Goal: Transaction & Acquisition: Purchase product/service

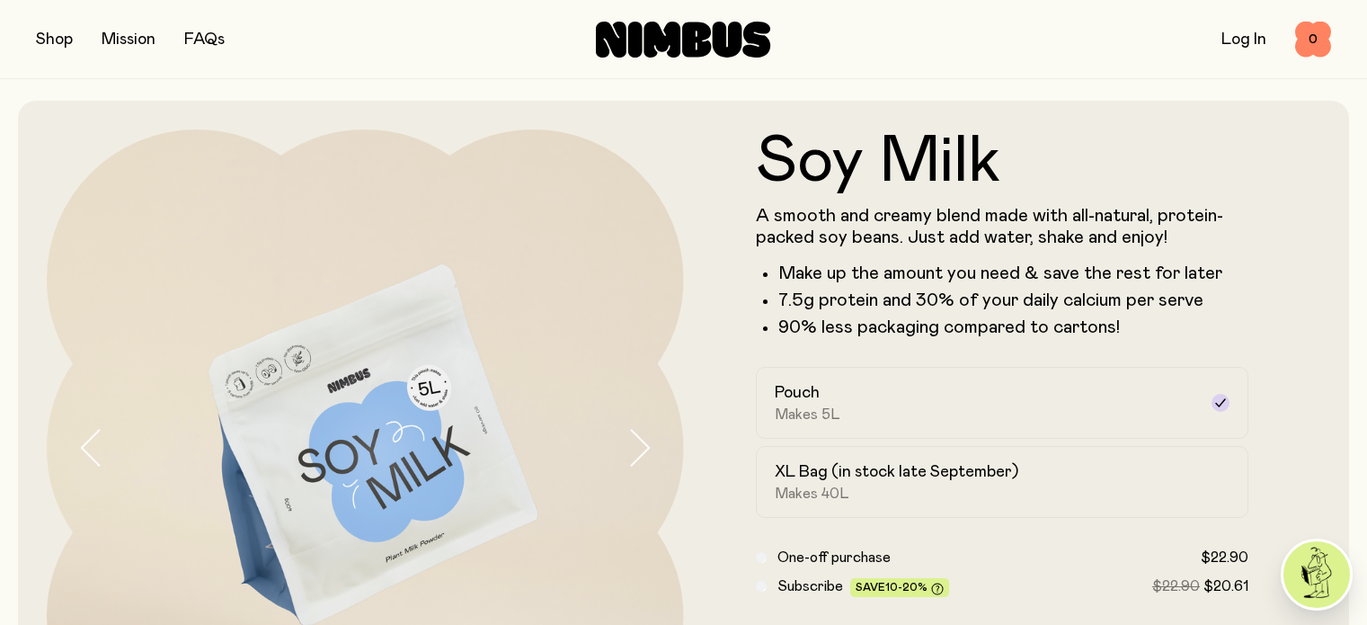
click at [47, 40] on button "button" at bounding box center [54, 39] width 37 height 25
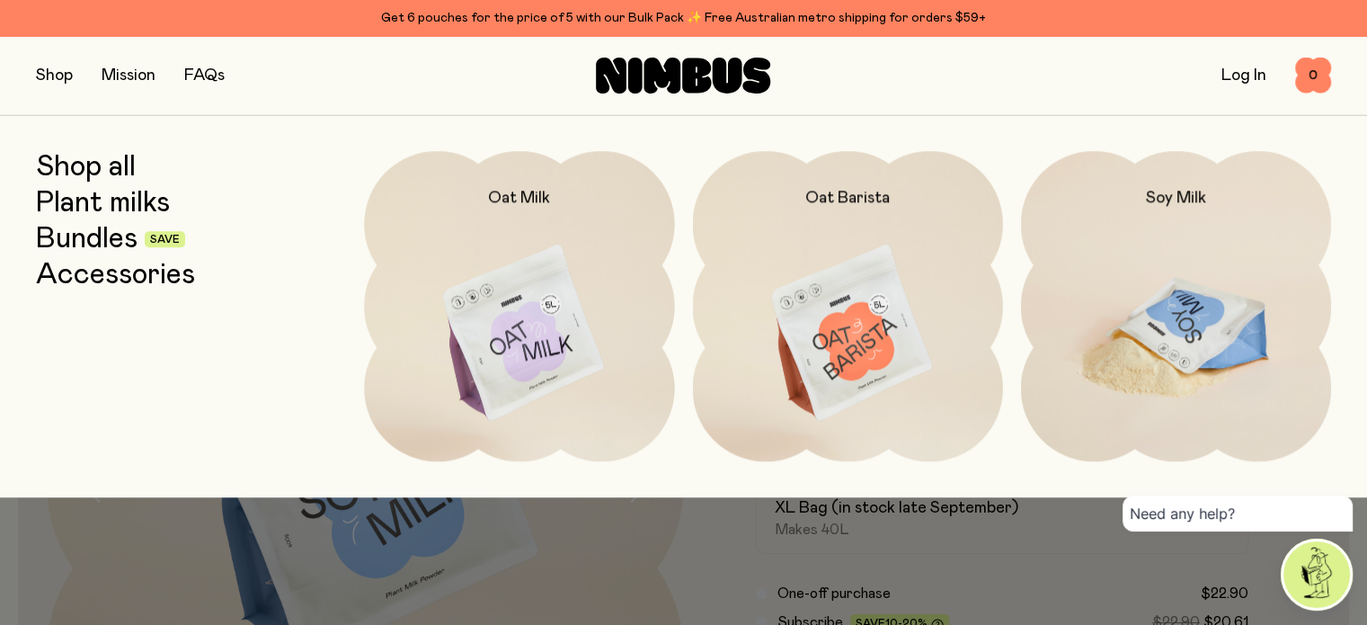
click at [1189, 334] on img at bounding box center [1176, 333] width 310 height 365
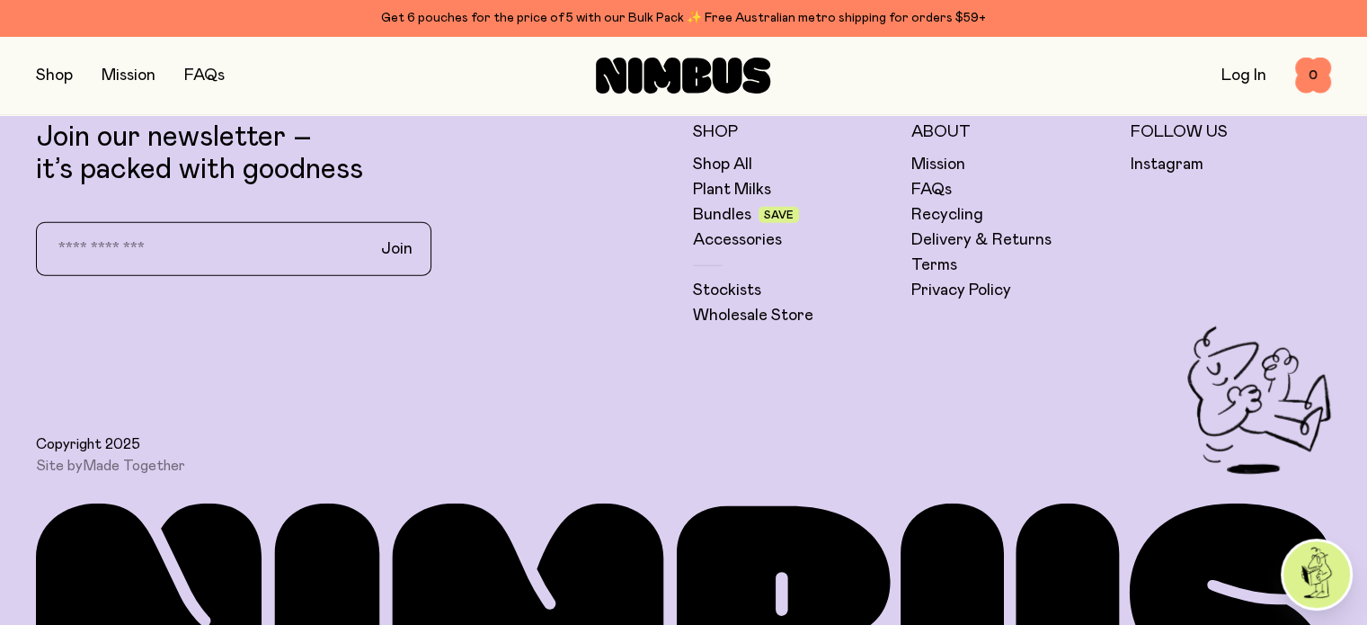
scroll to position [4675, 0]
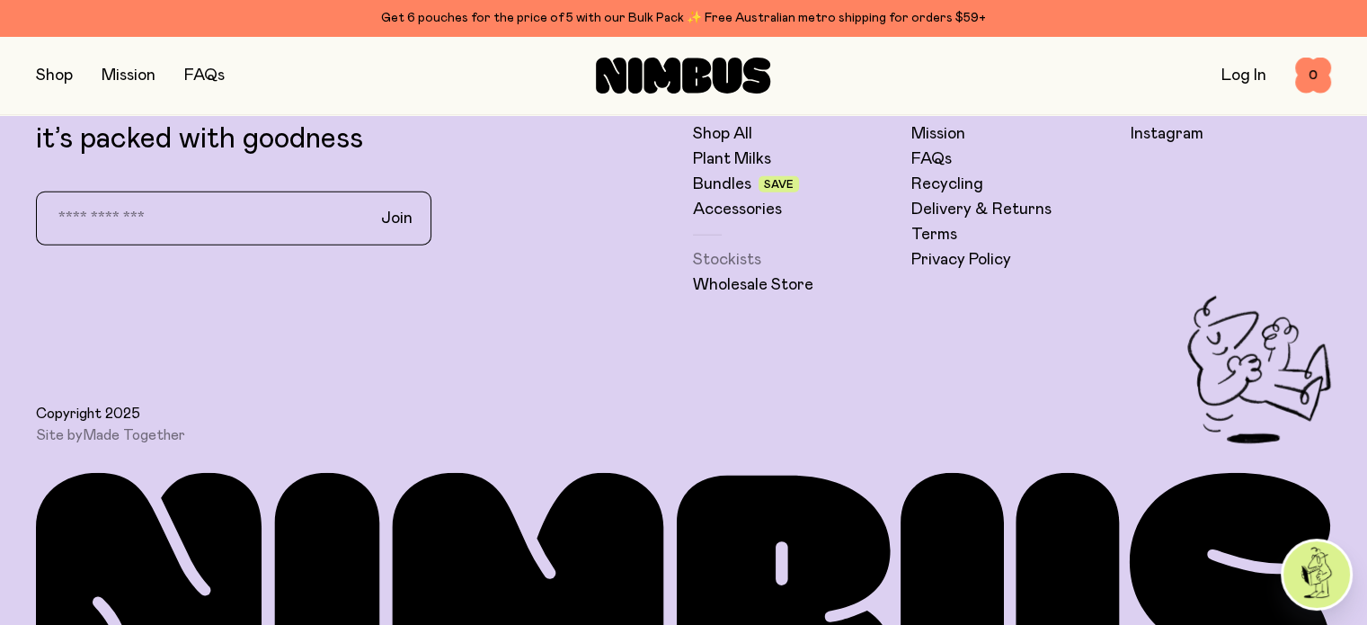
click at [751, 271] on link "Stockists" at bounding box center [727, 260] width 68 height 22
click at [726, 195] on link "Bundles" at bounding box center [722, 184] width 58 height 22
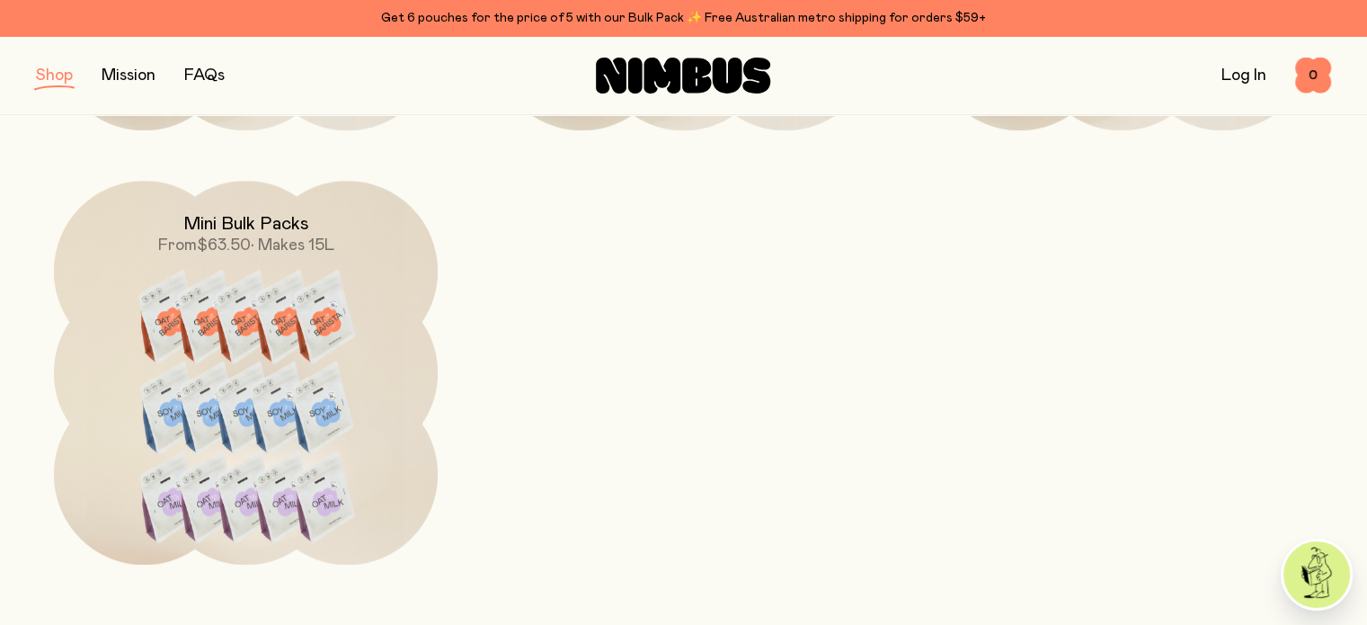
scroll to position [1079, 0]
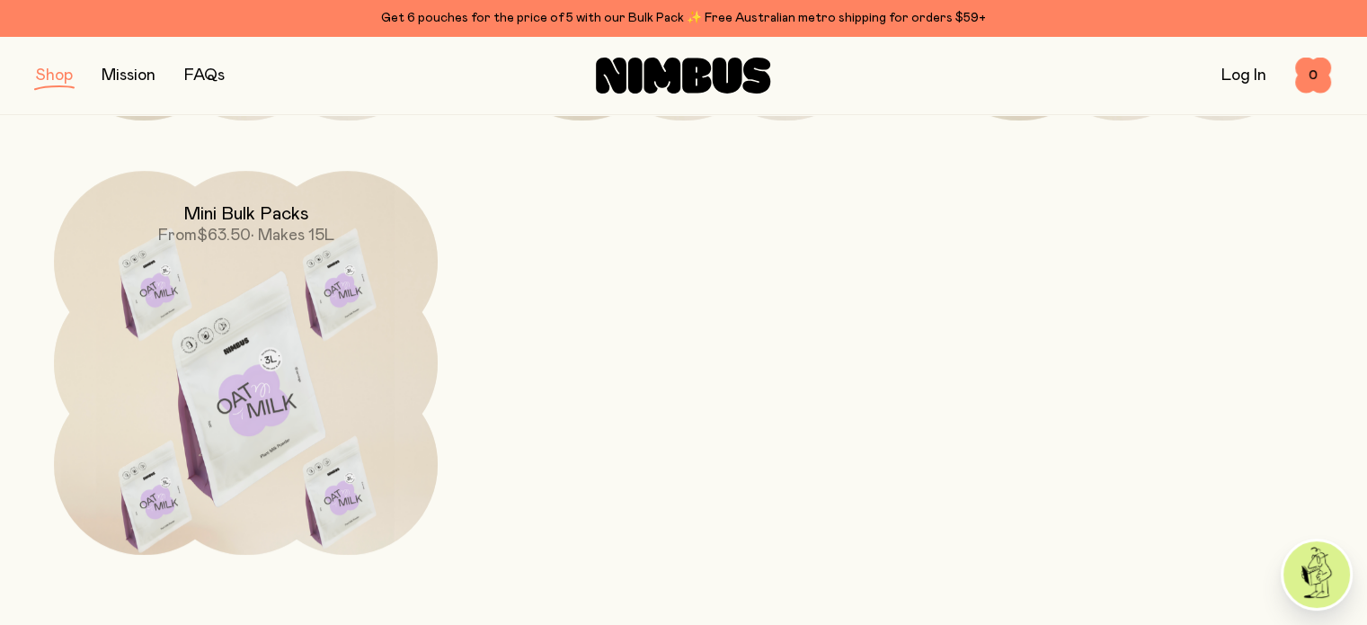
click at [286, 355] on img at bounding box center [246, 396] width 384 height 451
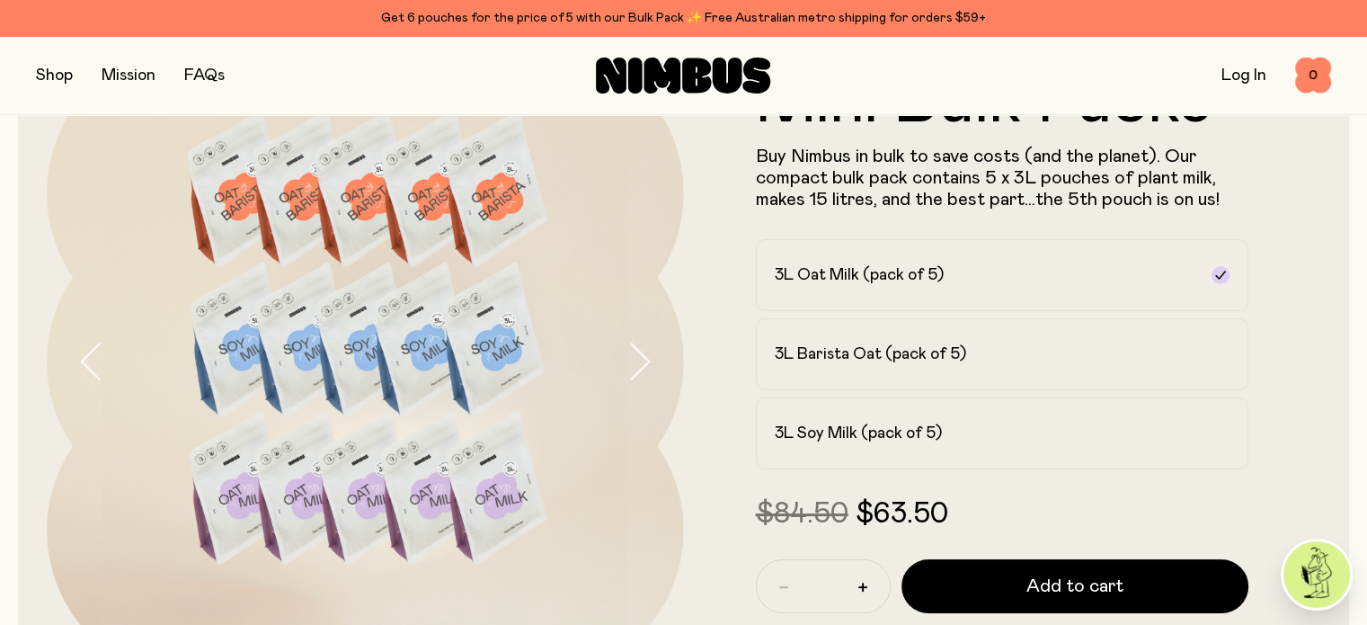
scroll to position [90, 0]
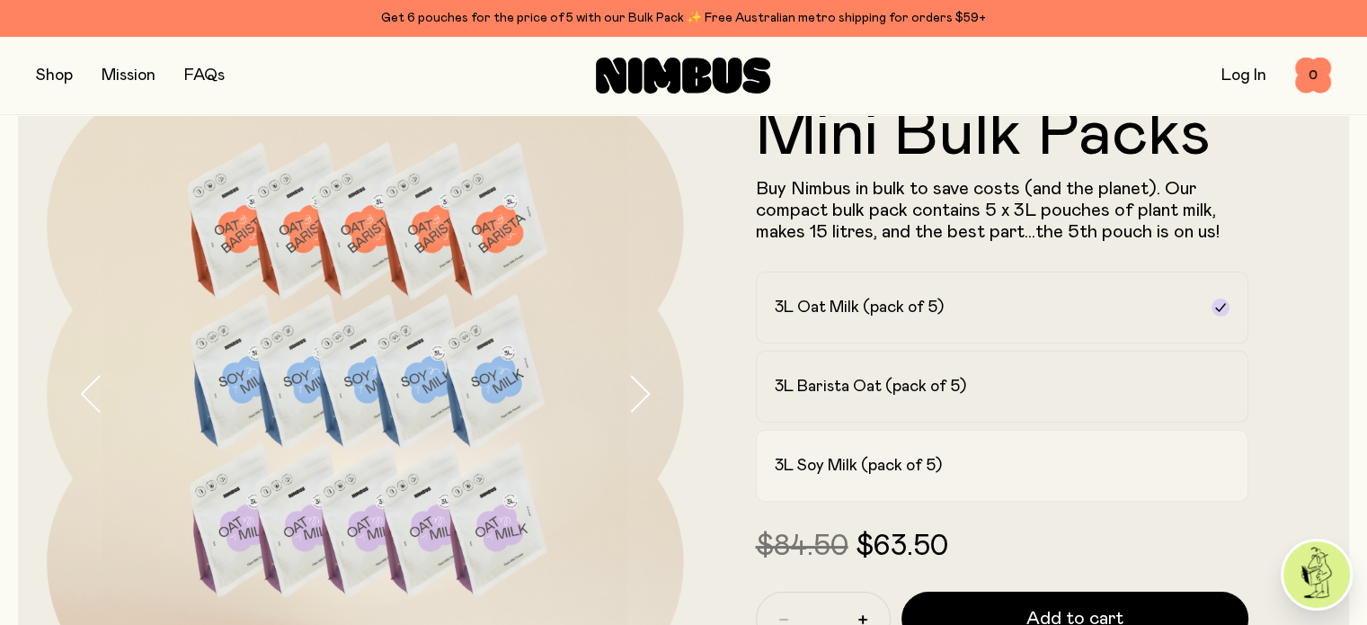
click at [896, 465] on h2 "3L Soy Milk (pack of 5)" at bounding box center [858, 466] width 167 height 22
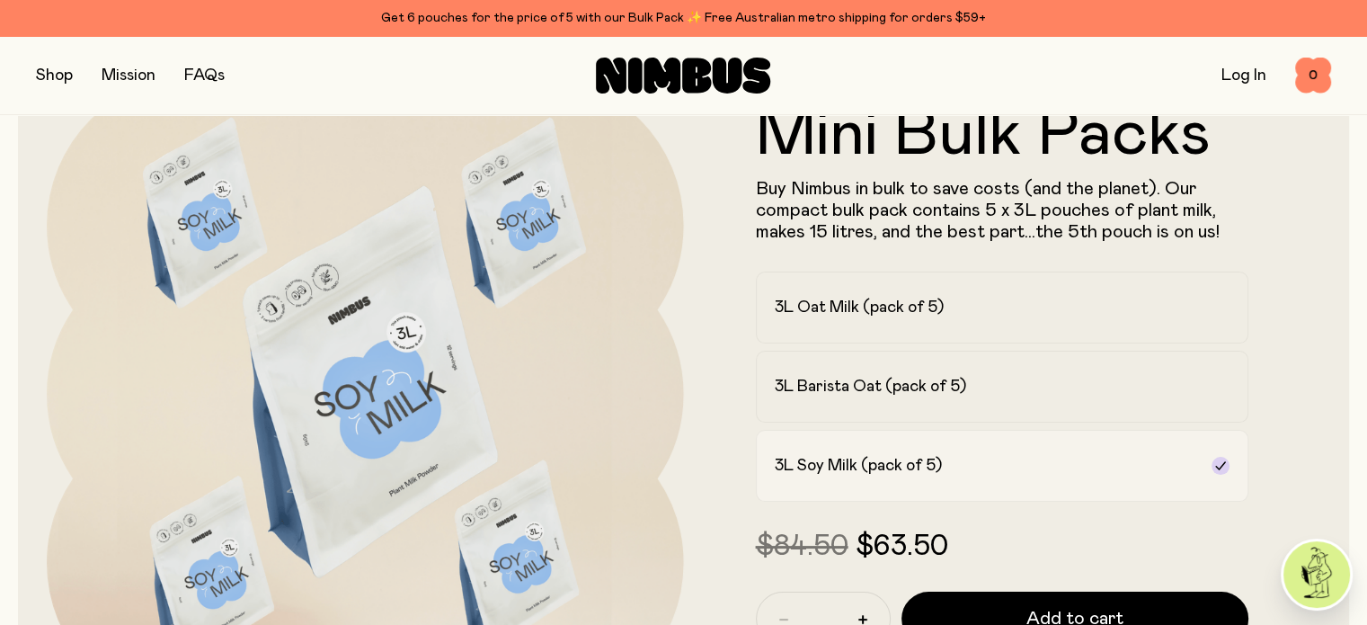
scroll to position [0, 0]
